Goal: Task Accomplishment & Management: Manage account settings

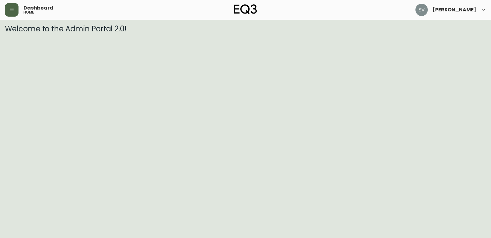
click at [15, 8] on button "button" at bounding box center [12, 10] width 14 height 14
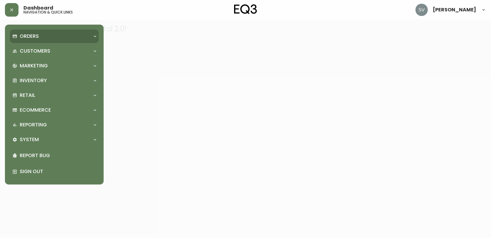
click at [45, 41] on div "Orders" at bounding box center [54, 37] width 89 height 14
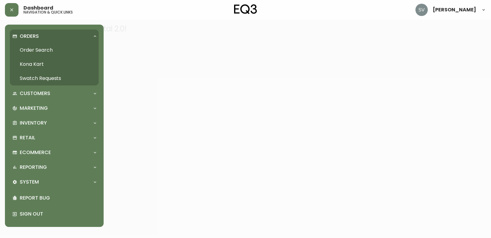
click at [60, 51] on link "Order Search" at bounding box center [54, 50] width 89 height 14
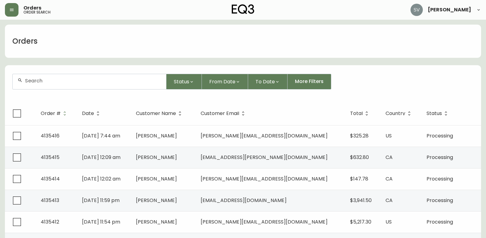
click at [103, 80] on input "text" at bounding box center [93, 81] width 136 height 6
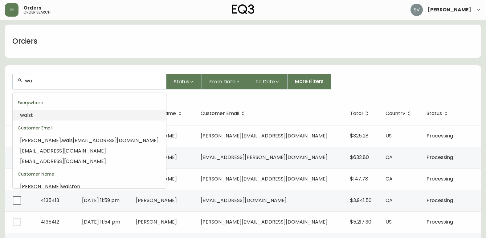
type input "w"
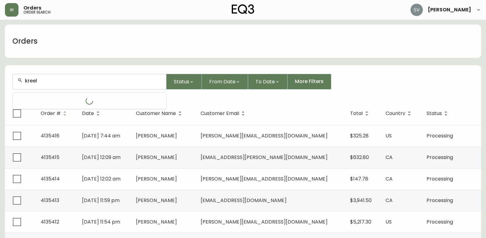
type input "kreel"
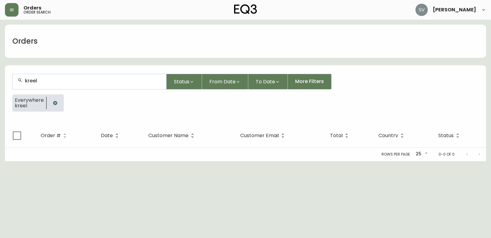
click at [51, 104] on button "button" at bounding box center [55, 103] width 12 height 12
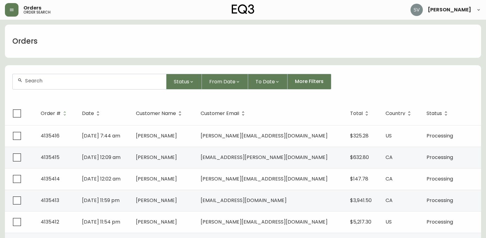
click at [58, 79] on input "text" at bounding box center [93, 81] width 136 height 6
type input "[PERSON_NAME]"
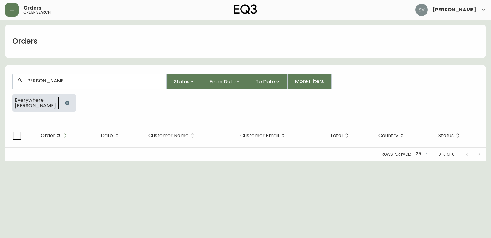
click at [63, 100] on button "button" at bounding box center [67, 103] width 12 height 12
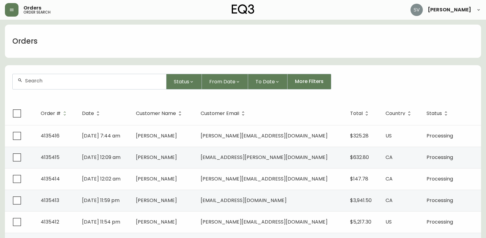
click at [92, 83] on input "text" at bounding box center [93, 81] width 136 height 6
type input "[PERSON_NAME]"
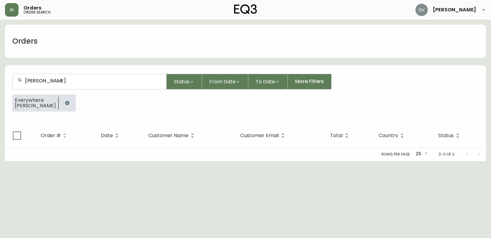
click at [61, 106] on button "button" at bounding box center [67, 103] width 12 height 12
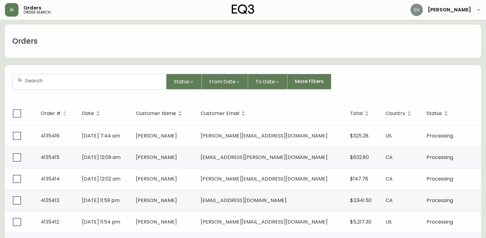
click at [63, 80] on input "text" at bounding box center [93, 81] width 136 height 6
paste input "4135239"
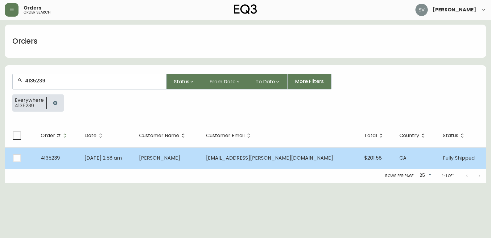
type input "4135239"
click at [201, 160] on td "[PERSON_NAME]" at bounding box center [167, 159] width 67 height 22
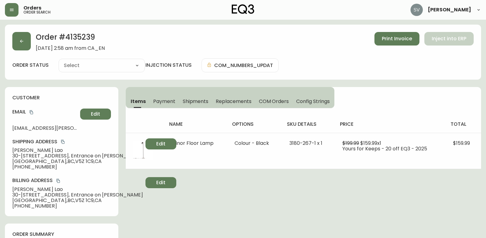
type input "Fully Shipped"
select select "FULLY_SHIPPED"
